Goal: Task Accomplishment & Management: Manage account settings

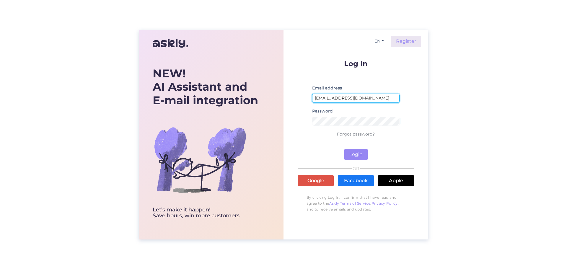
click at [341, 100] on input "[EMAIL_ADDRESS][DOMAIN_NAME]" at bounding box center [355, 98] width 87 height 9
type input "[EMAIL_ADDRESS][DOMAIN_NAME]"
click at [362, 151] on button "Login" at bounding box center [355, 154] width 23 height 11
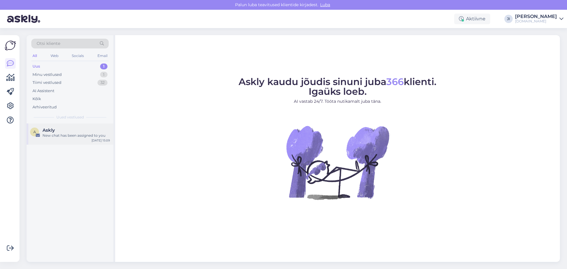
click at [76, 138] on div "A Askly New chat has been assigned to you [DATE] 15:09" at bounding box center [70, 133] width 87 height 21
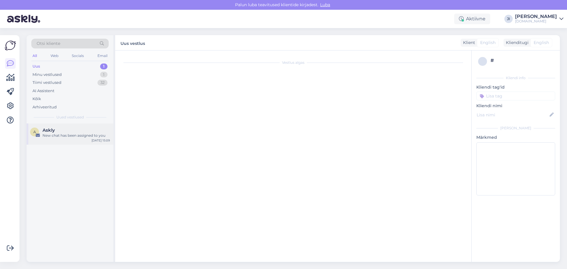
scroll to position [382, 0]
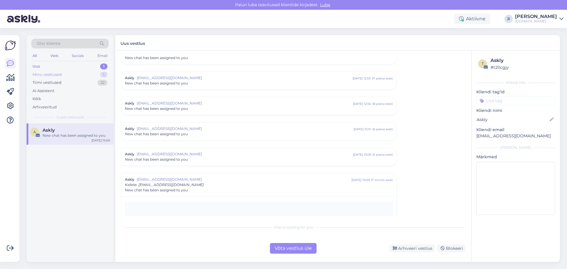
click at [74, 76] on div "Minu vestlused 1" at bounding box center [69, 75] width 77 height 8
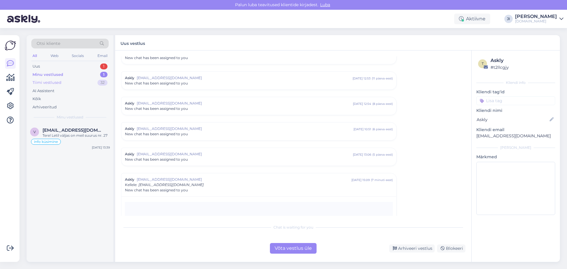
click at [68, 84] on div "Tiimi vestlused 32" at bounding box center [69, 83] width 77 height 8
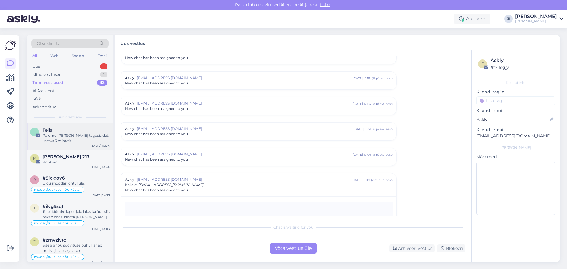
click at [66, 134] on div "Palume [PERSON_NAME] tagasisidet, kestus 3 minutit" at bounding box center [76, 138] width 67 height 11
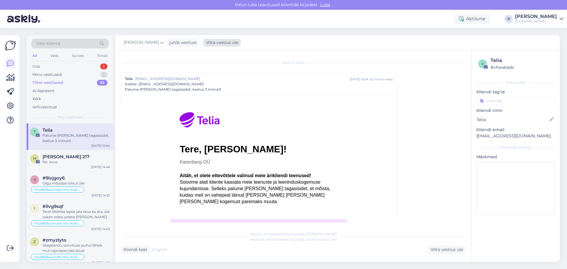
click at [221, 41] on div "Võta vestlus üle" at bounding box center [221, 43] width 37 height 8
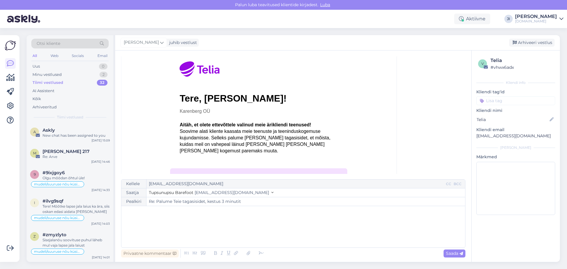
scroll to position [105, 0]
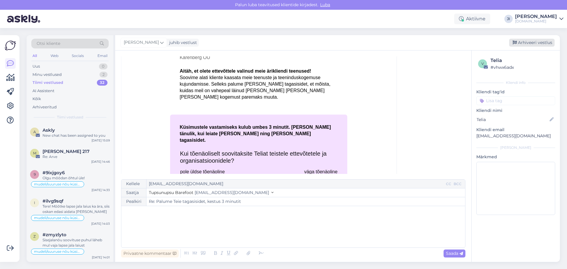
click at [551, 42] on div "Arhiveeri vestlus" at bounding box center [531, 43] width 45 height 8
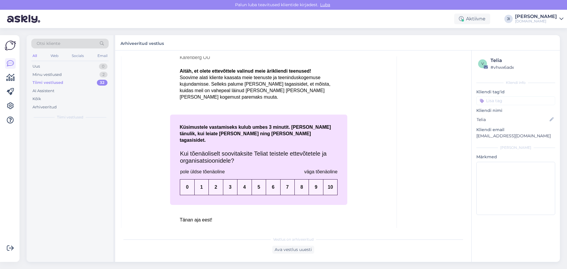
scroll to position [16, 0]
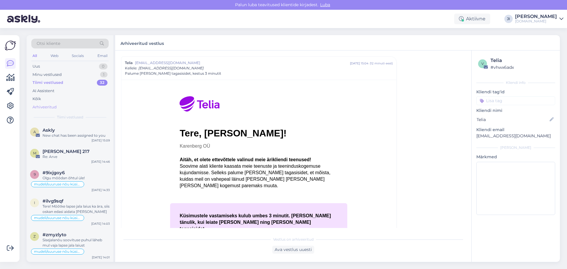
click at [44, 108] on div "Arhiveeritud" at bounding box center [44, 107] width 24 height 6
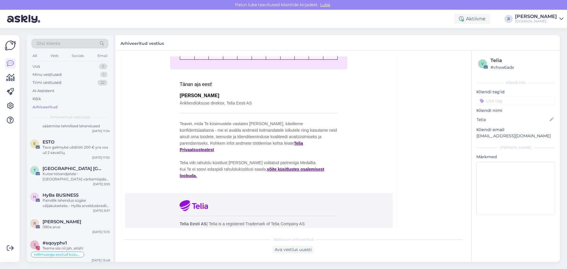
scroll to position [0, 0]
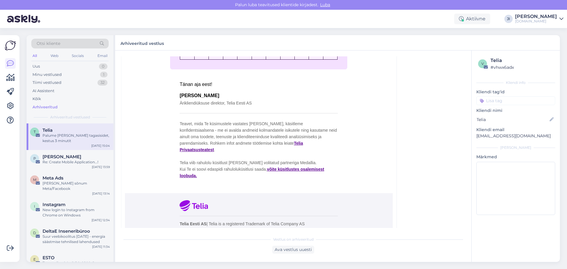
click at [52, 107] on div "Arhiveeritud" at bounding box center [44, 107] width 25 height 6
click at [62, 133] on div "Palume [PERSON_NAME] tagasisidet, kestus 3 minutit" at bounding box center [76, 138] width 67 height 11
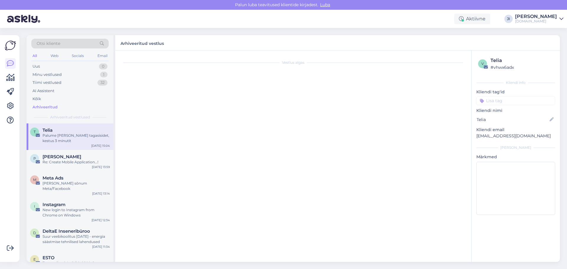
scroll to position [16, 0]
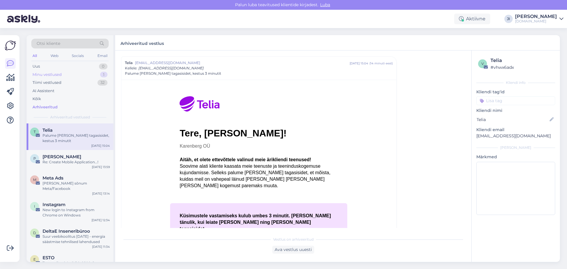
click at [56, 77] on div "Minu vestlused" at bounding box center [46, 75] width 29 height 6
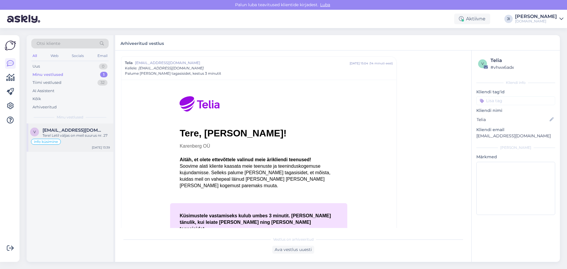
click at [70, 130] on span "[EMAIL_ADDRESS][DOMAIN_NAME]" at bounding box center [73, 130] width 61 height 5
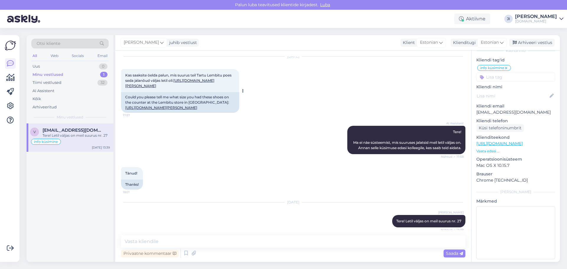
scroll to position [0, 0]
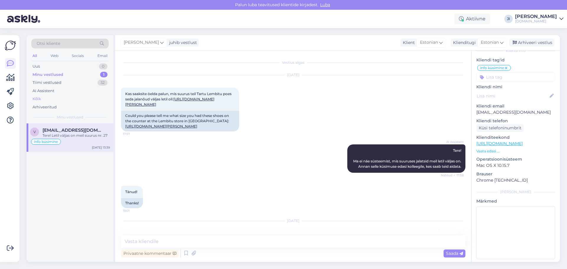
click at [48, 100] on div "Kõik" at bounding box center [69, 99] width 77 height 8
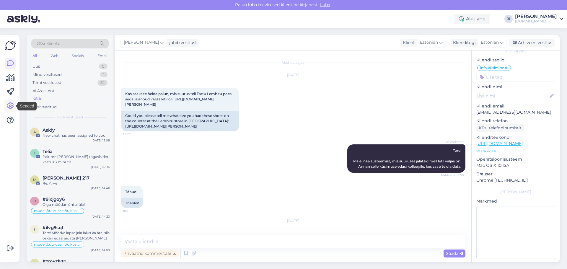
click at [11, 107] on icon at bounding box center [10, 105] width 7 height 7
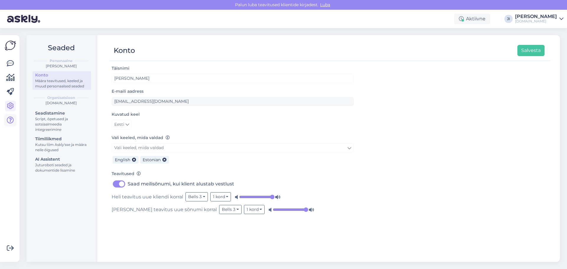
click at [13, 123] on icon at bounding box center [10, 120] width 7 height 7
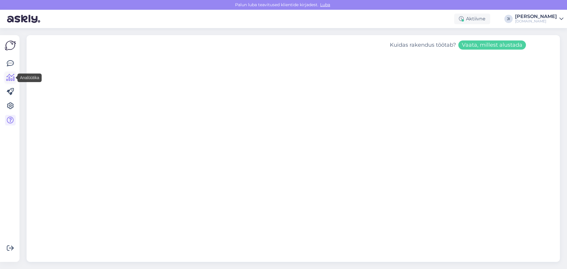
click at [10, 76] on icon at bounding box center [10, 77] width 9 height 7
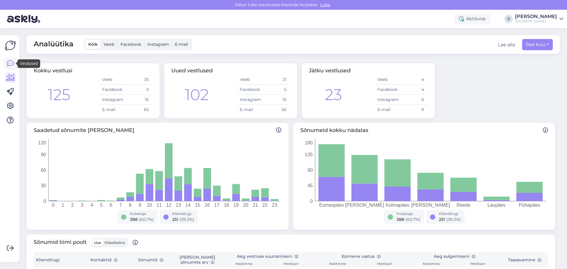
click at [11, 65] on icon at bounding box center [10, 63] width 7 height 7
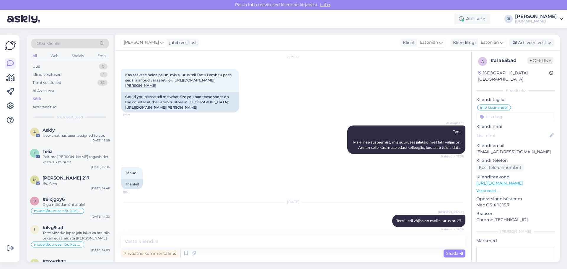
scroll to position [38, 0]
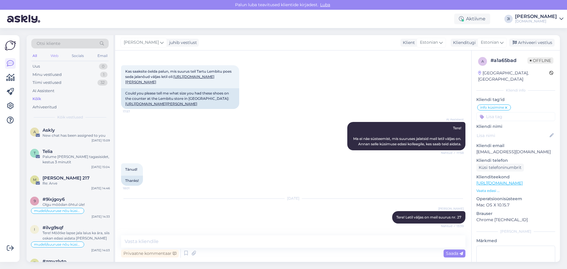
click at [56, 58] on div "Web" at bounding box center [54, 56] width 10 height 8
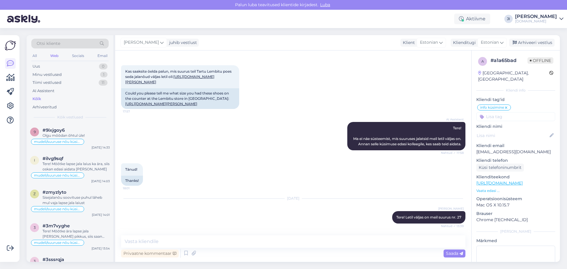
click at [71, 58] on div "All Web Socials Email" at bounding box center [69, 56] width 77 height 9
click at [76, 57] on div "Socials" at bounding box center [78, 56] width 14 height 8
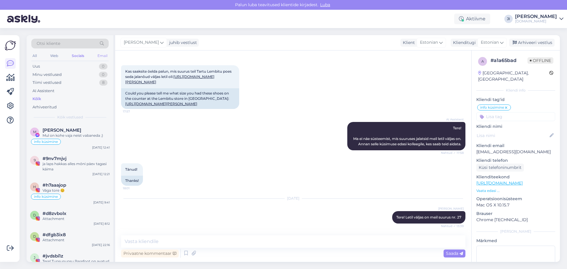
click at [102, 56] on div "Email" at bounding box center [102, 56] width 12 height 8
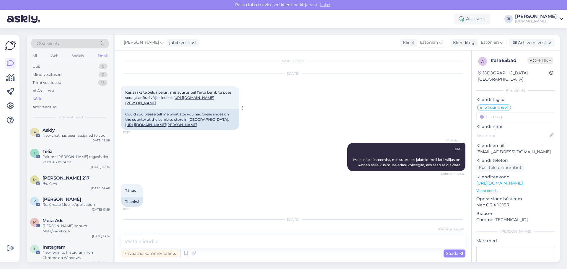
scroll to position [0, 0]
